Goal: Find specific page/section: Find specific page/section

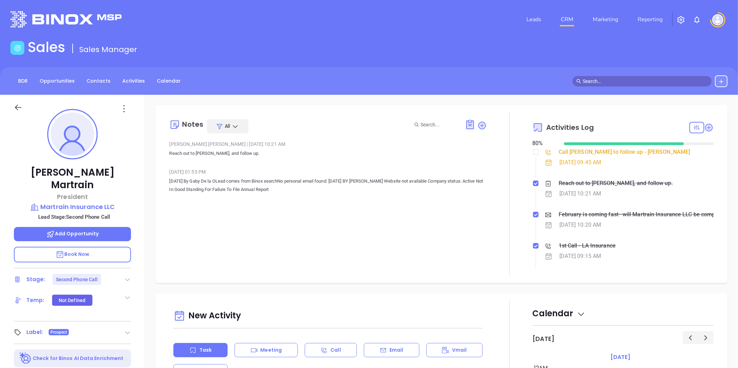
scroll to position [202, 0]
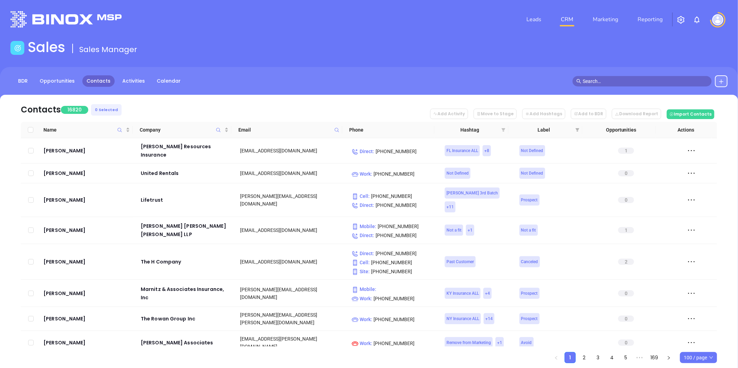
click at [505, 129] on icon "filter" at bounding box center [503, 129] width 4 height 3
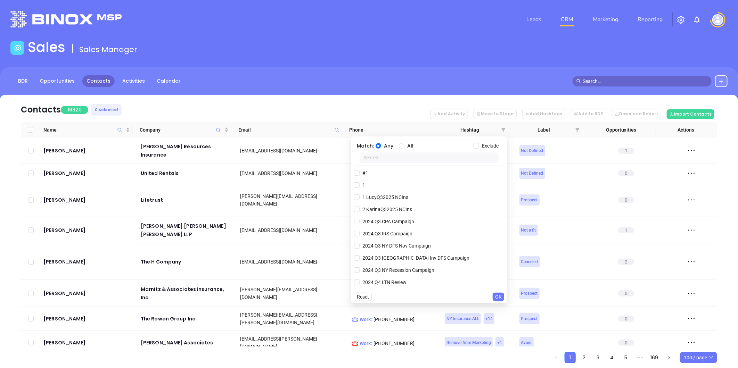
click at [390, 162] on input "text" at bounding box center [428, 157] width 139 height 10
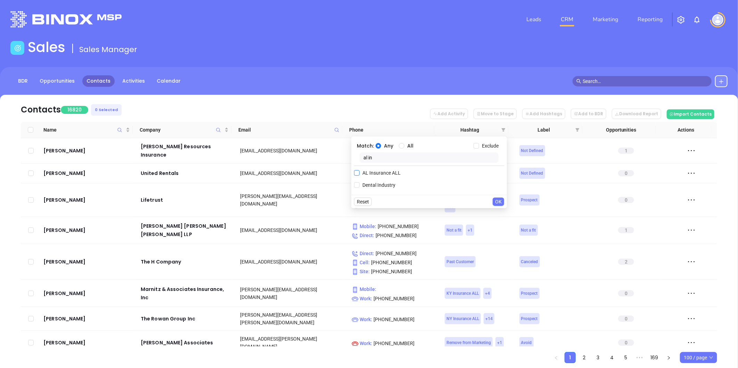
type input "al in"
click at [377, 174] on span "AL Insurance ALL" at bounding box center [381, 173] width 44 height 8
click at [359, 174] on input "AL Insurance ALL" at bounding box center [357, 173] width 6 height 6
checkbox input "true"
click at [499, 214] on span "OK" at bounding box center [498, 216] width 7 height 8
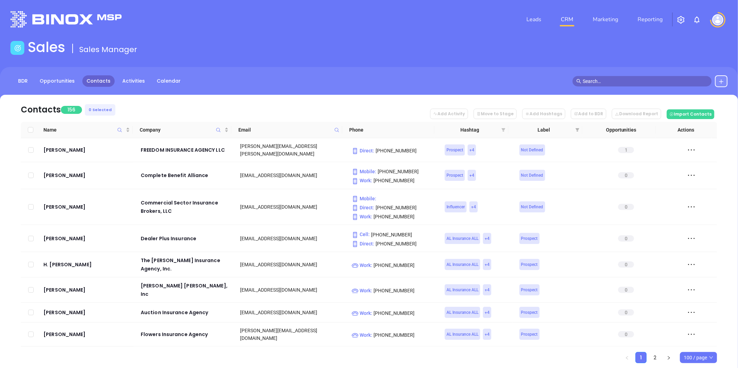
click at [502, 130] on icon "filter" at bounding box center [503, 129] width 4 height 3
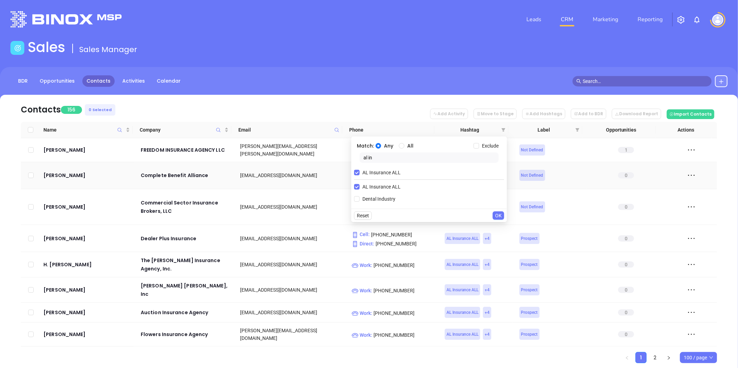
click at [350, 161] on body "Leads CRM Marketing Reporting Financial Leads Leads Sales Sales Manager BDR Opp…" at bounding box center [369, 184] width 738 height 368
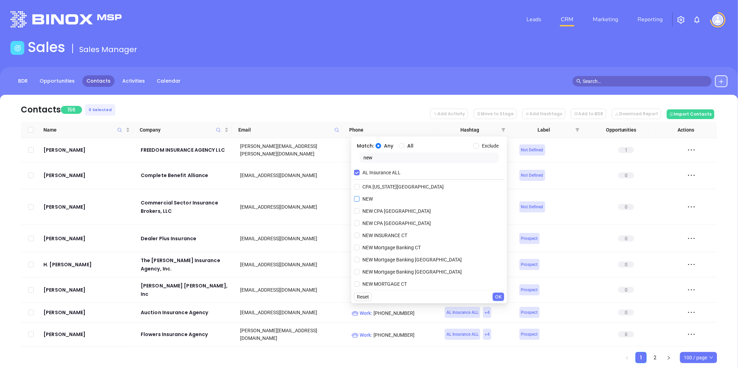
type input "new"
click at [372, 198] on span "NEW" at bounding box center [367, 199] width 16 height 8
click at [359, 198] on input "NEW" at bounding box center [357, 199] width 6 height 6
checkbox input "true"
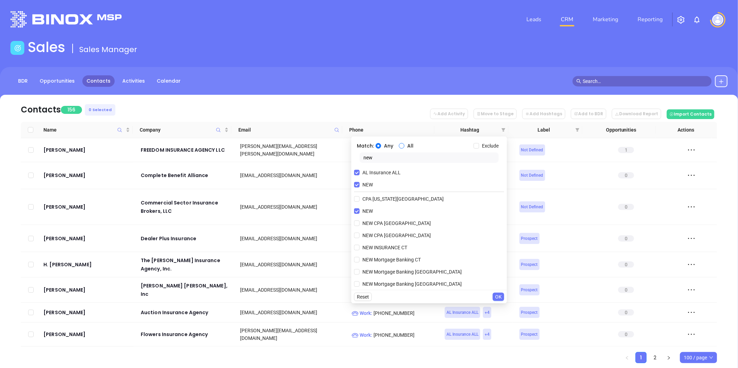
click at [399, 144] on input "All" at bounding box center [402, 146] width 6 height 6
radio input "true"
click at [497, 293] on span "OK" at bounding box center [498, 297] width 7 height 8
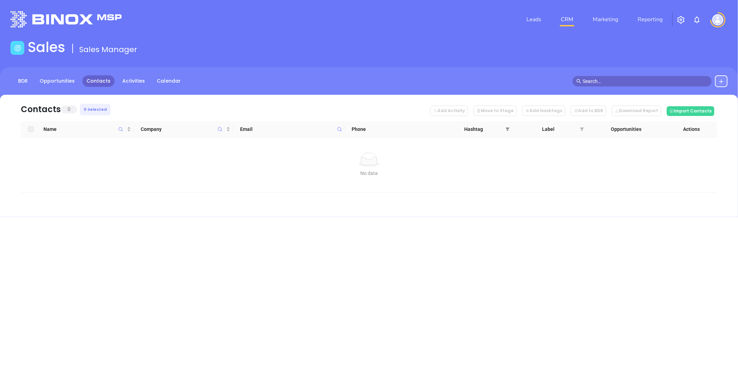
click at [509, 126] on span at bounding box center [507, 129] width 7 height 10
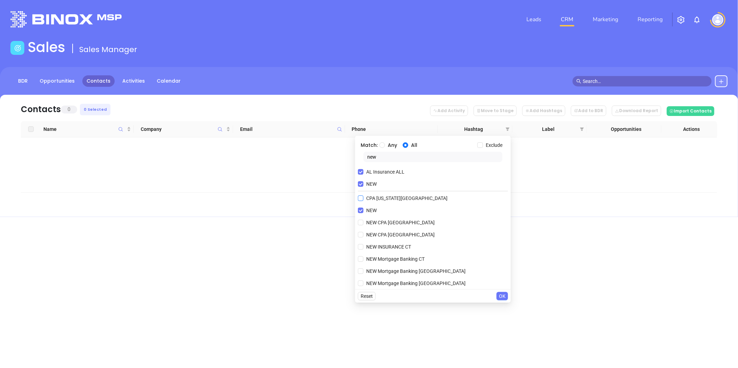
click at [358, 184] on input "NEW" at bounding box center [361, 184] width 6 height 6
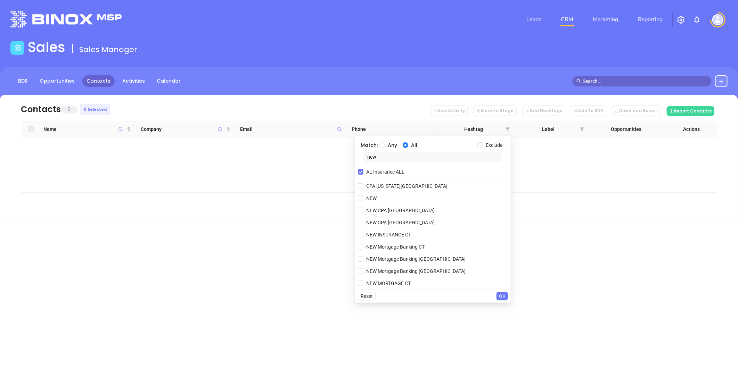
click at [502, 294] on span "OK" at bounding box center [502, 296] width 7 height 8
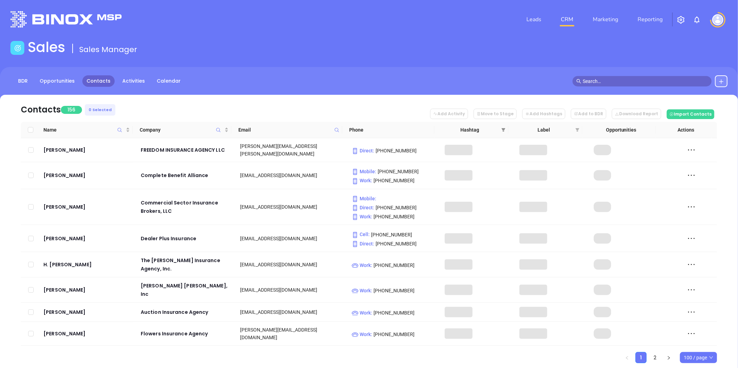
click at [503, 128] on icon "filter" at bounding box center [503, 130] width 4 height 4
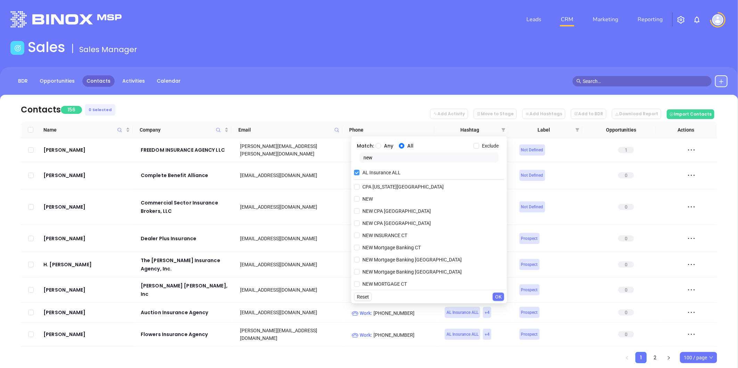
click at [358, 175] on input "AL Insurance ALL" at bounding box center [357, 173] width 6 height 6
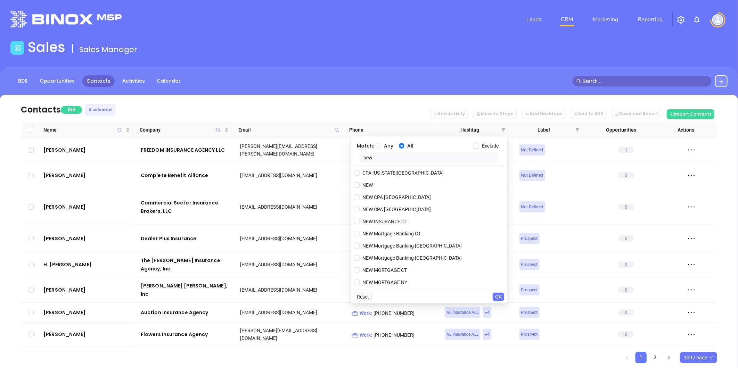
drag, startPoint x: 378, startPoint y: 158, endPoint x: 362, endPoint y: 158, distance: 15.6
click at [362, 158] on input "new" at bounding box center [428, 157] width 139 height 10
click at [354, 186] on input "NEW" at bounding box center [357, 185] width 6 height 6
checkbox input "true"
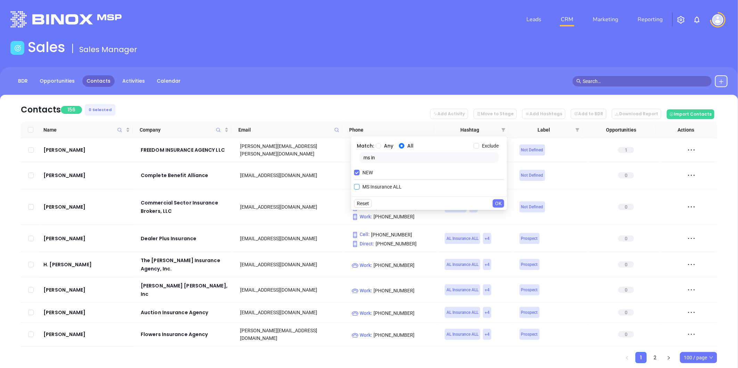
type input "ms in"
click at [373, 184] on span "MS Insurance ALL" at bounding box center [381, 187] width 45 height 8
click at [359, 184] on input "MS Insurance ALL" at bounding box center [357, 187] width 6 height 6
checkbox input "true"
click at [499, 214] on span "OK" at bounding box center [498, 216] width 7 height 8
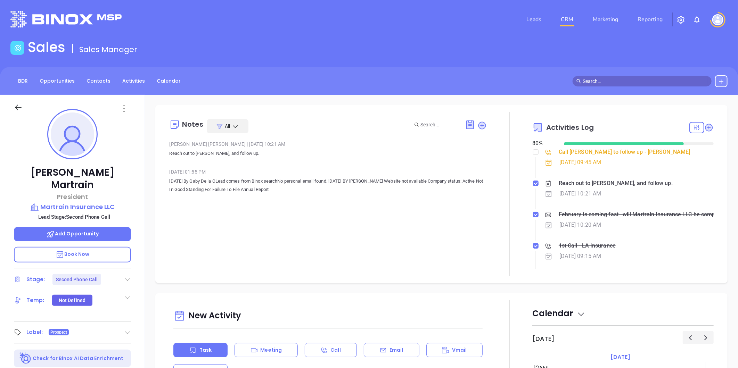
scroll to position [202, 0]
